Goal: Check status: Check status

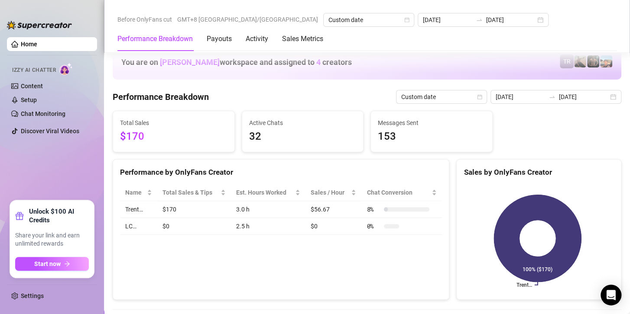
scroll to position [1169, 0]
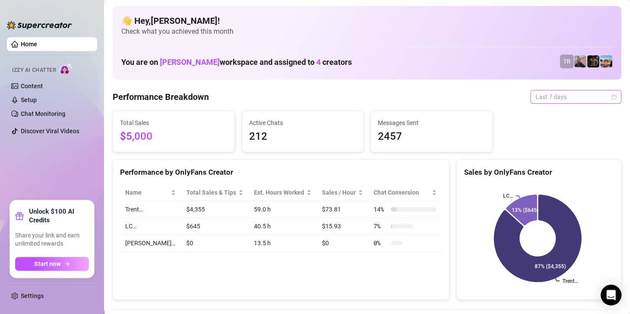
click at [575, 97] on span "Last 7 days" at bounding box center [575, 97] width 81 height 13
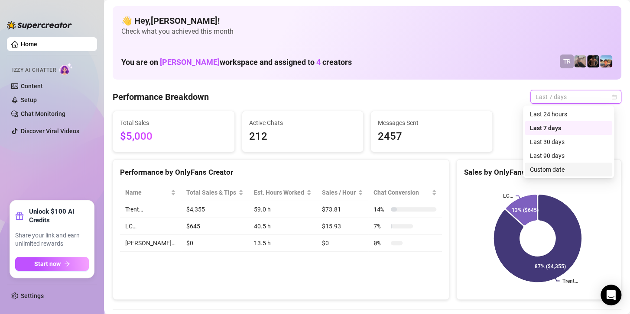
click at [546, 172] on div "Custom date" at bounding box center [568, 170] width 77 height 10
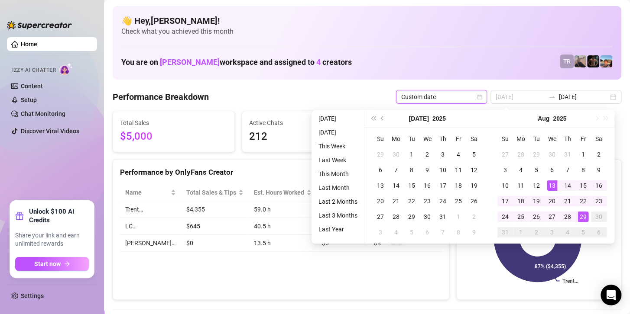
type input "[DATE]"
click at [585, 218] on div "29" at bounding box center [583, 217] width 10 height 10
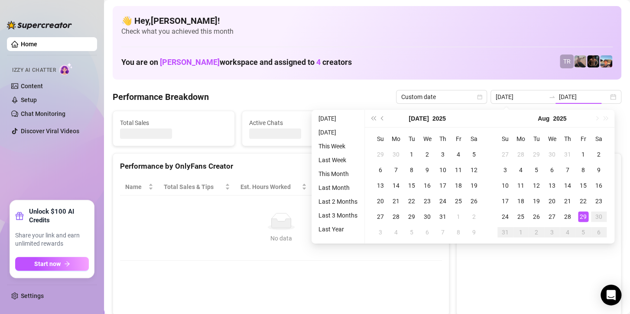
type input "[DATE]"
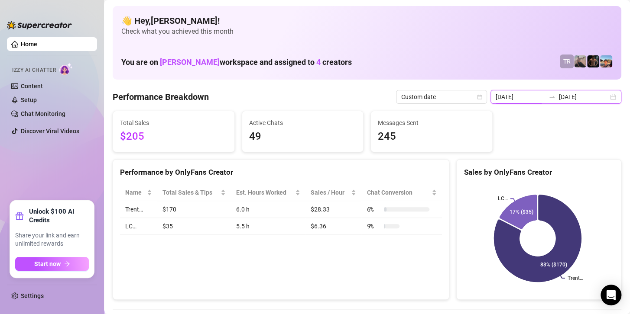
click at [521, 100] on input "[DATE]" at bounding box center [519, 97] width 49 height 10
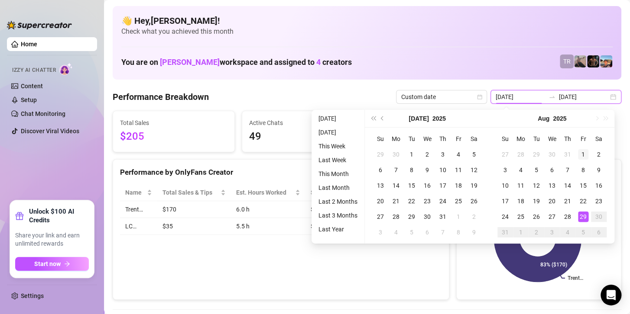
type input "[DATE]"
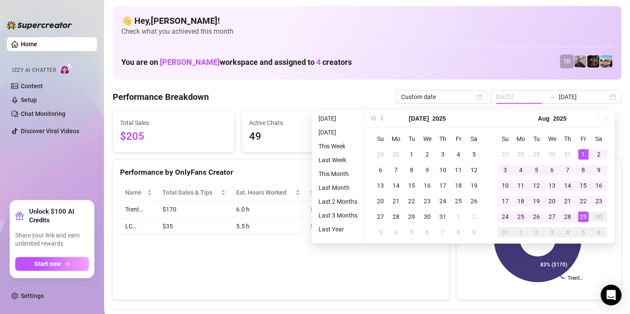
click at [584, 154] on div "1" at bounding box center [583, 154] width 10 height 10
click at [586, 217] on div "29" at bounding box center [583, 217] width 10 height 10
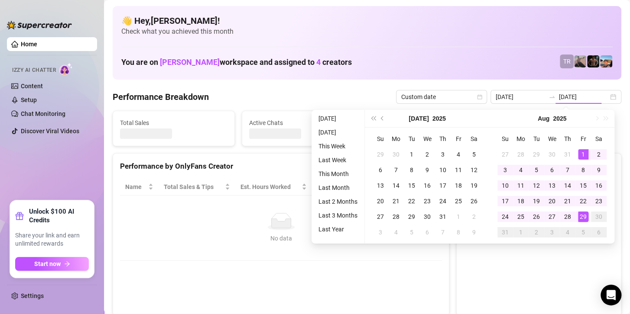
type input "[DATE]"
